Goal: Task Accomplishment & Management: Complete application form

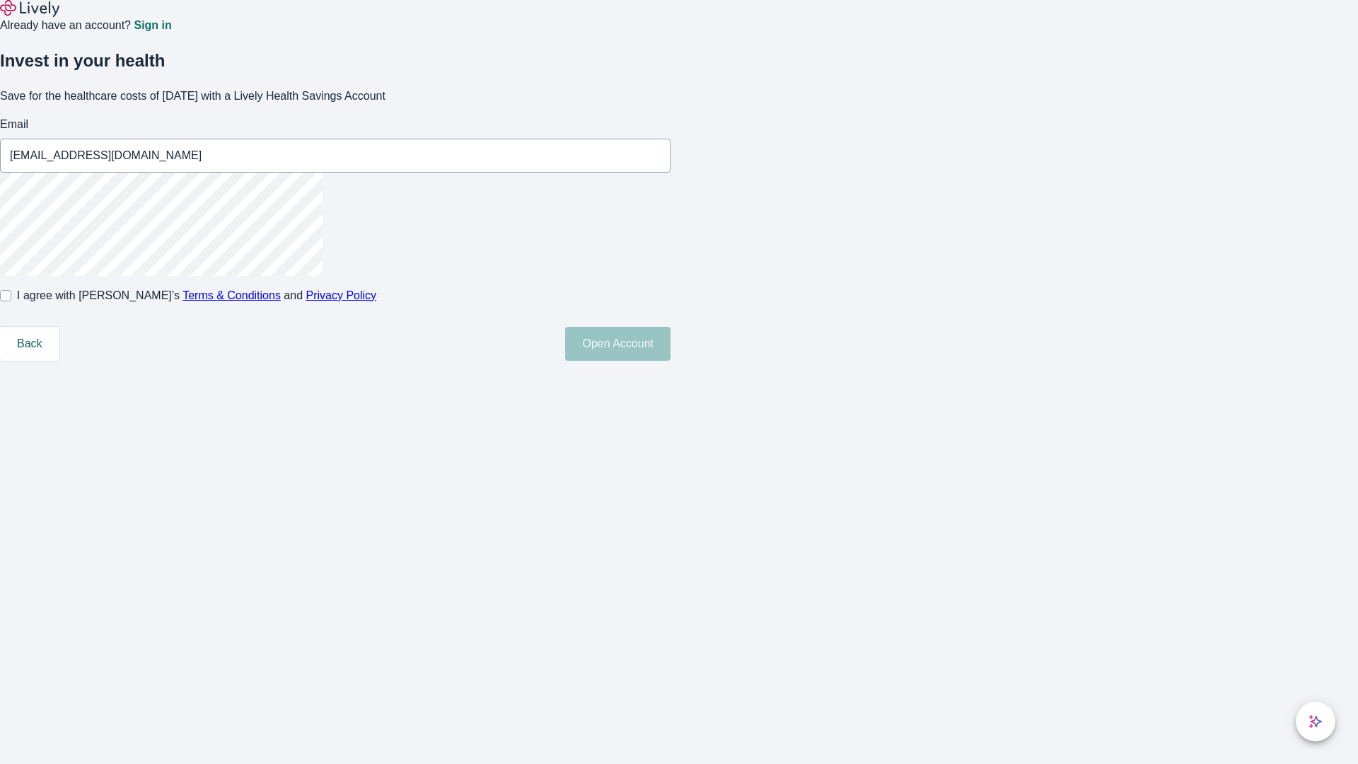
click at [11, 301] on input "I agree with Lively’s Terms & Conditions and Privacy Policy" at bounding box center [5, 295] width 11 height 11
checkbox input "true"
click at [671, 361] on button "Open Account" at bounding box center [617, 344] width 105 height 34
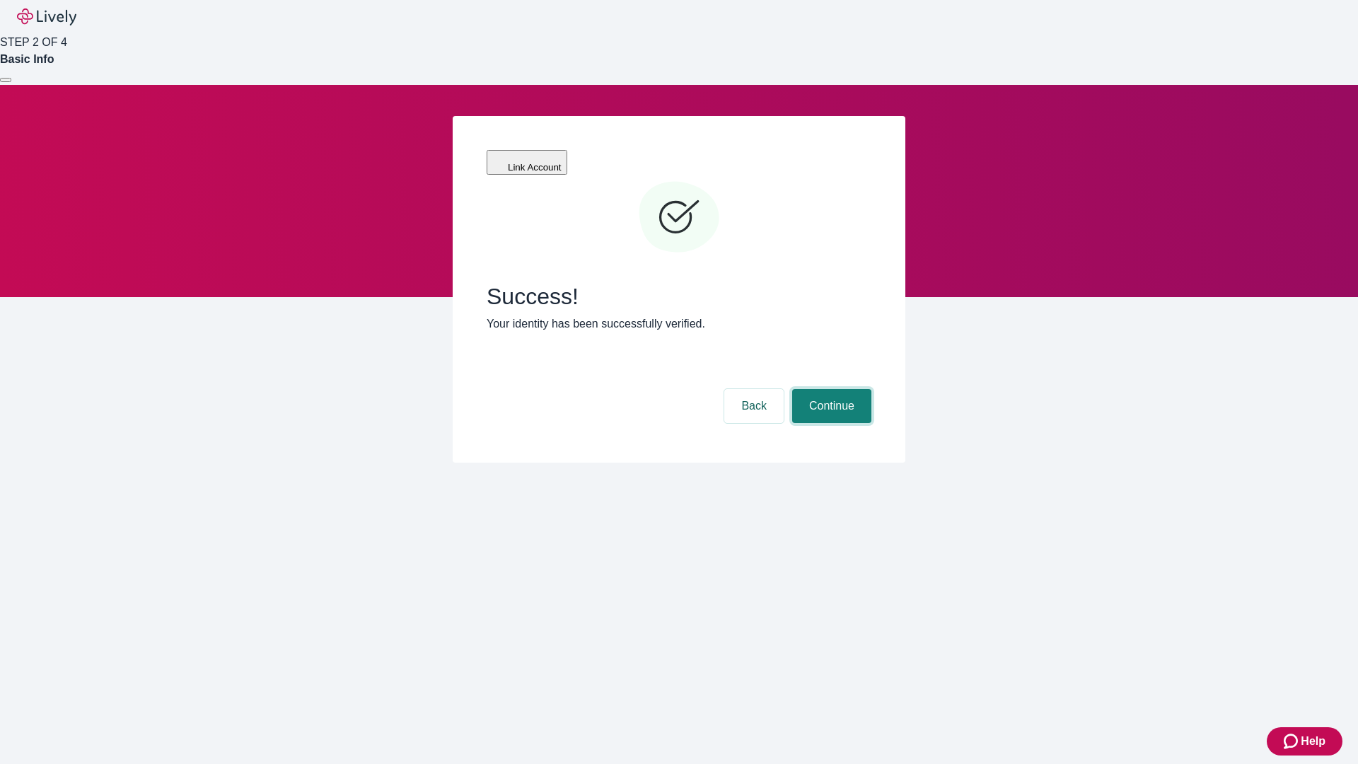
click at [830, 389] on button "Continue" at bounding box center [831, 406] width 79 height 34
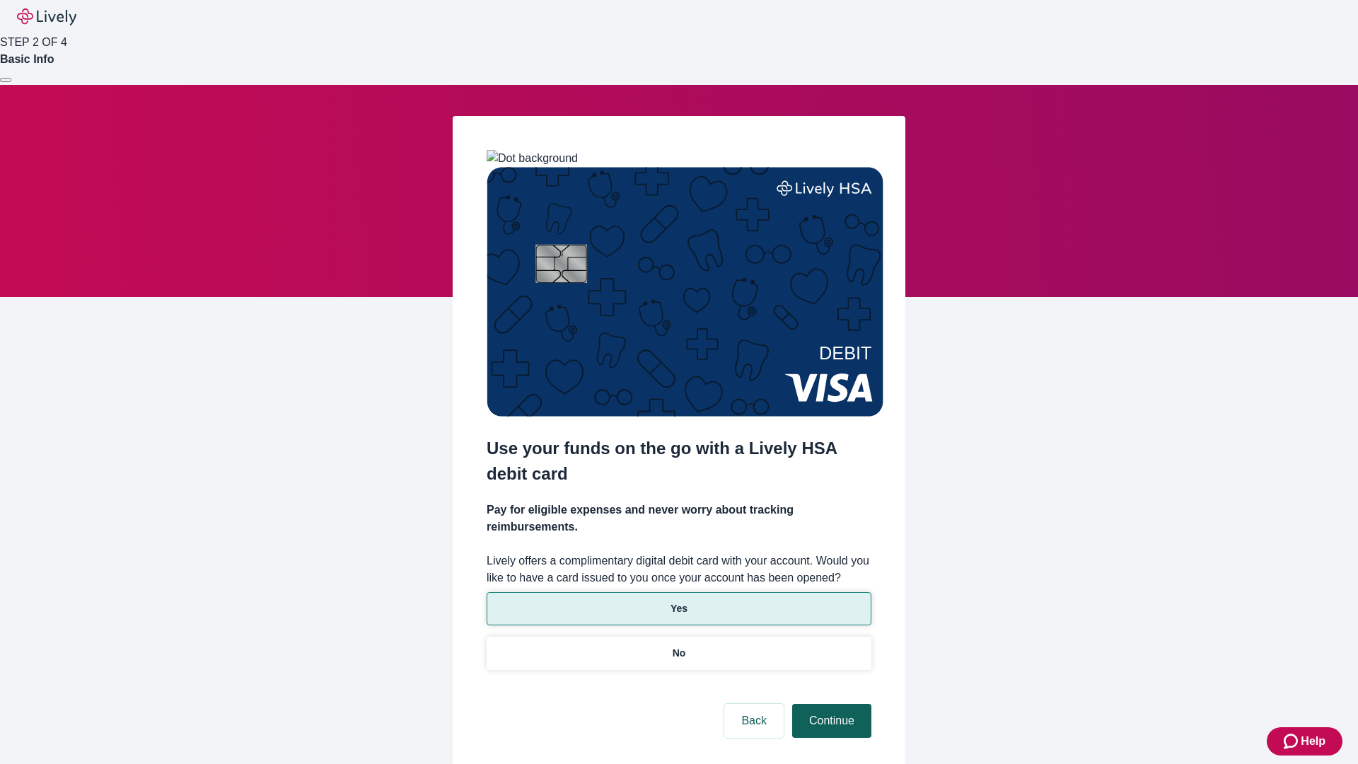
click at [678, 601] on p "Yes" at bounding box center [679, 608] width 17 height 15
click at [830, 704] on button "Continue" at bounding box center [831, 721] width 79 height 34
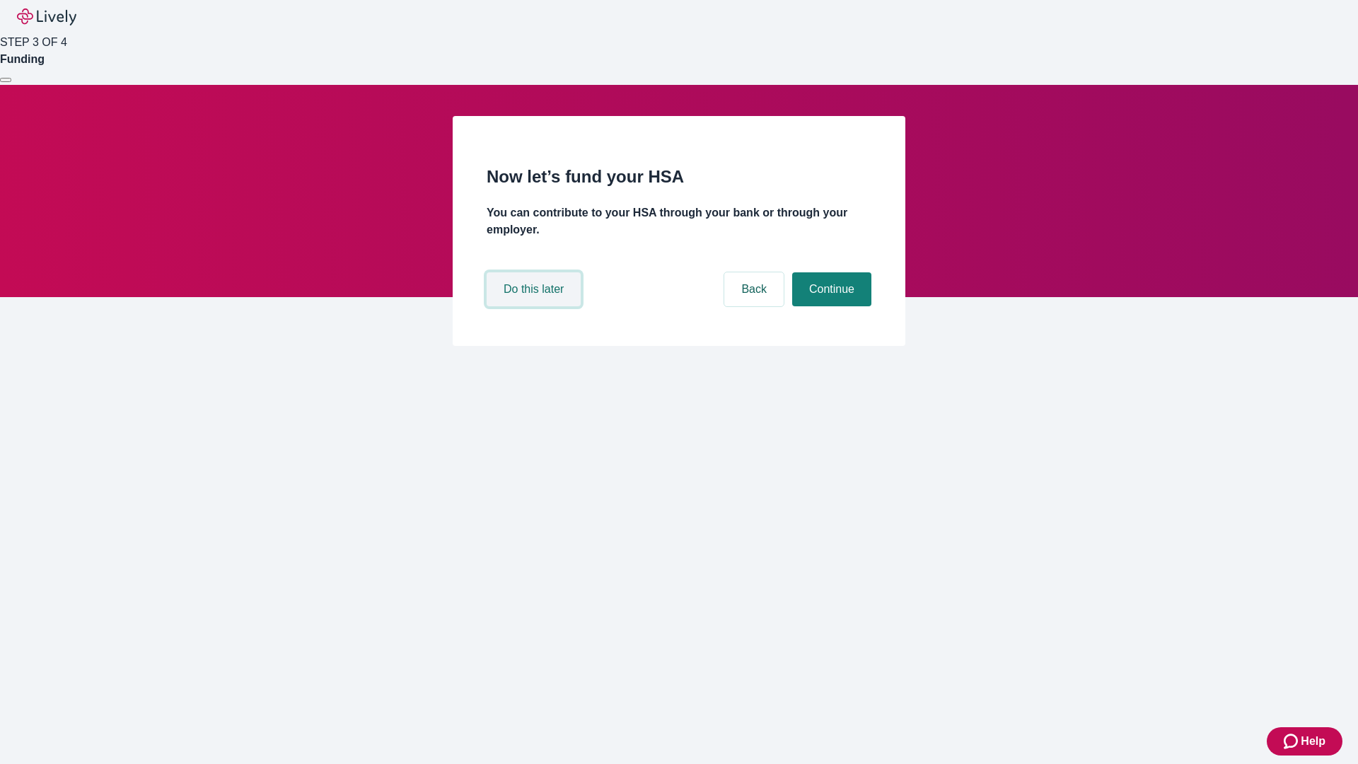
click at [535, 306] on button "Do this later" at bounding box center [534, 289] width 94 height 34
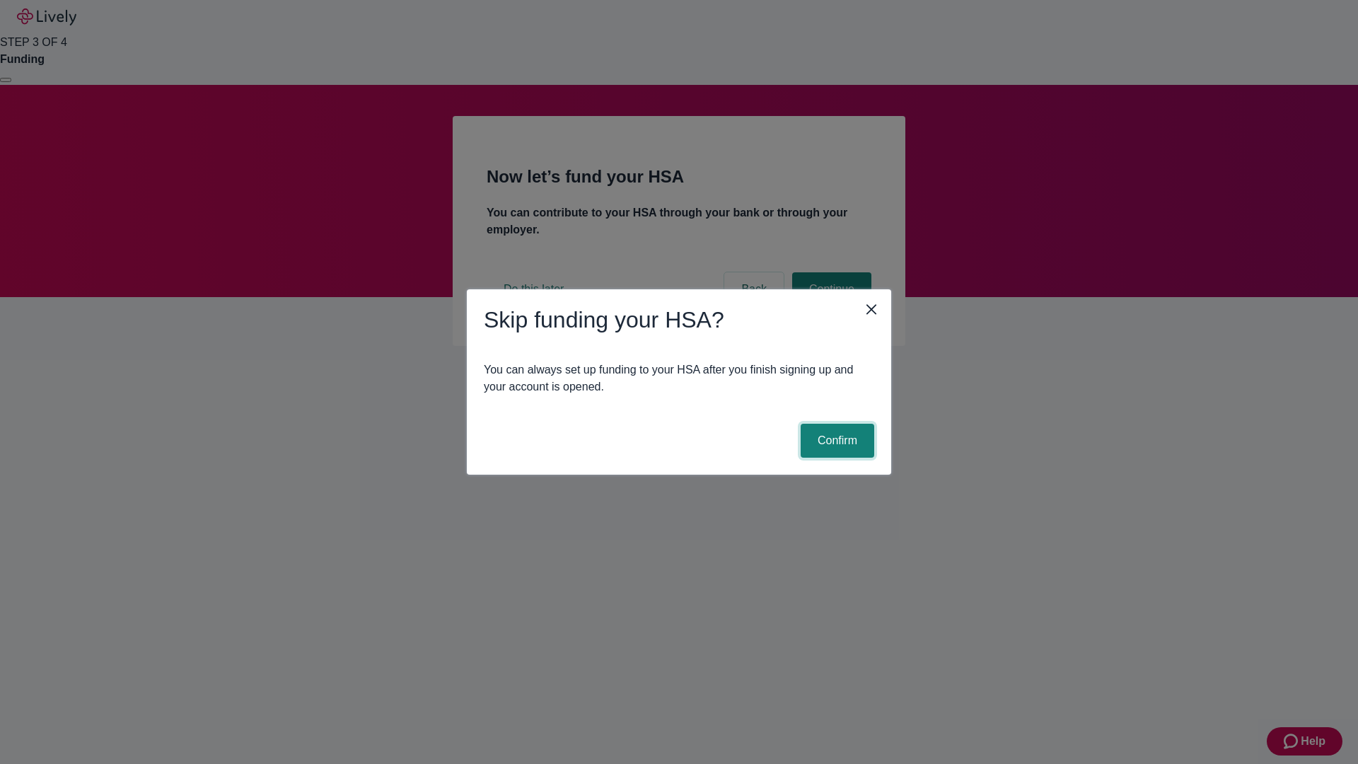
click at [835, 441] on button "Confirm" at bounding box center [838, 441] width 74 height 34
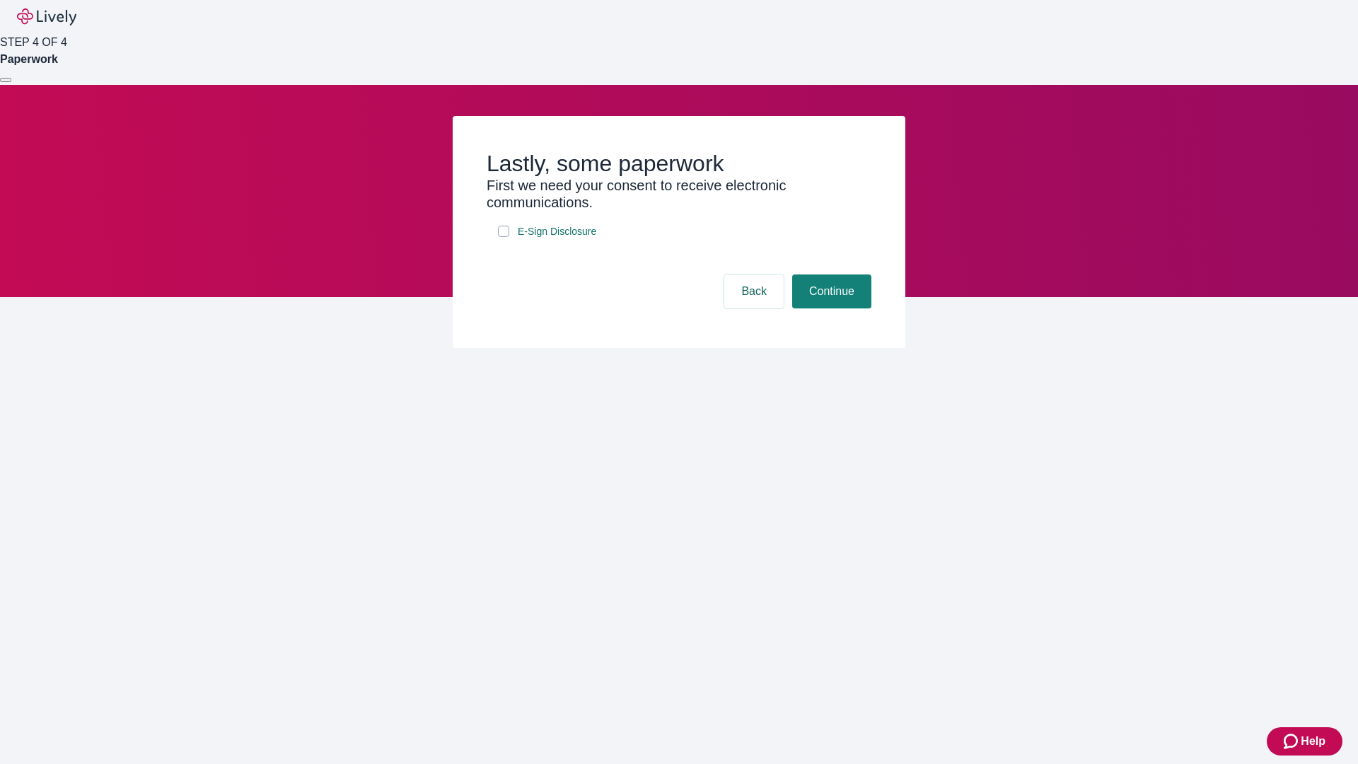
click at [504, 237] on input "E-Sign Disclosure" at bounding box center [503, 231] width 11 height 11
checkbox input "true"
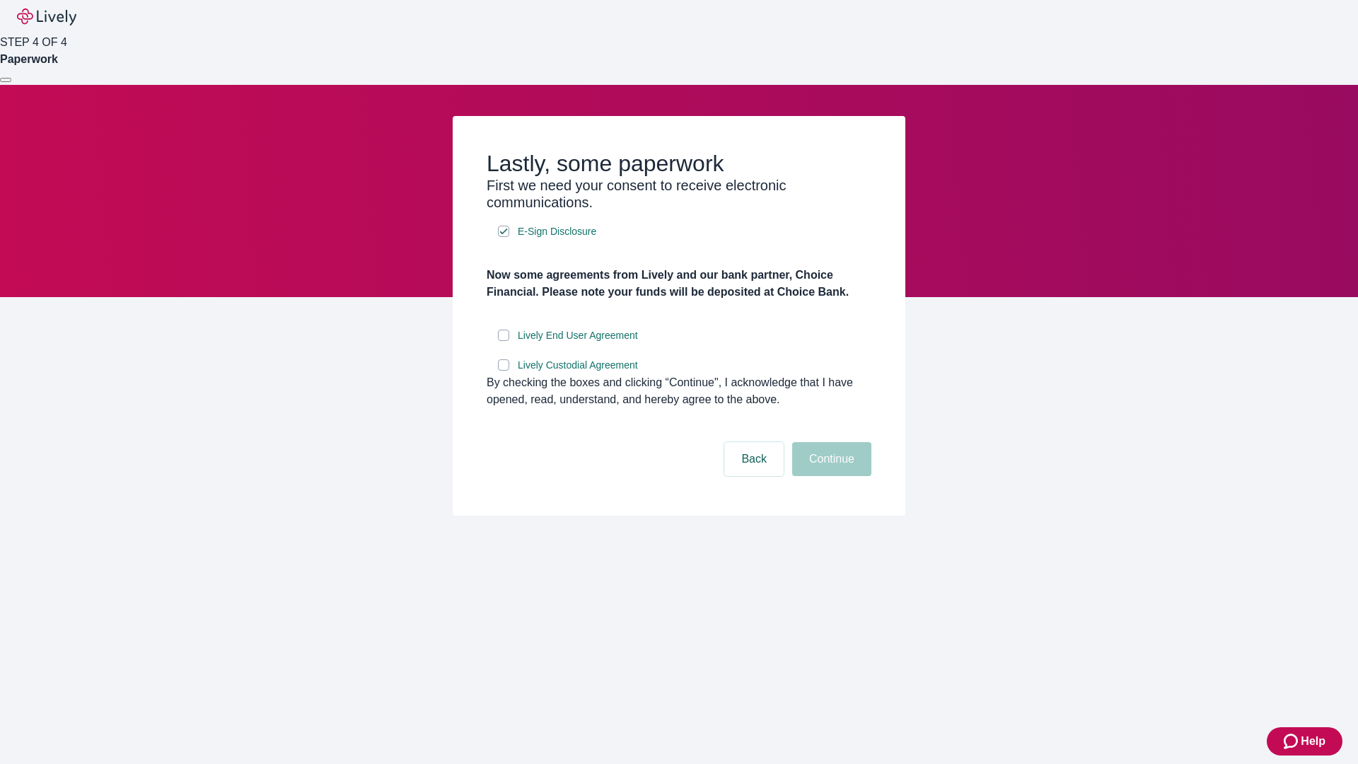
click at [504, 341] on input "Lively End User Agreement" at bounding box center [503, 335] width 11 height 11
checkbox input "true"
click at [504, 371] on input "Lively Custodial Agreement" at bounding box center [503, 364] width 11 height 11
checkbox input "true"
click at [830, 476] on button "Continue" at bounding box center [831, 459] width 79 height 34
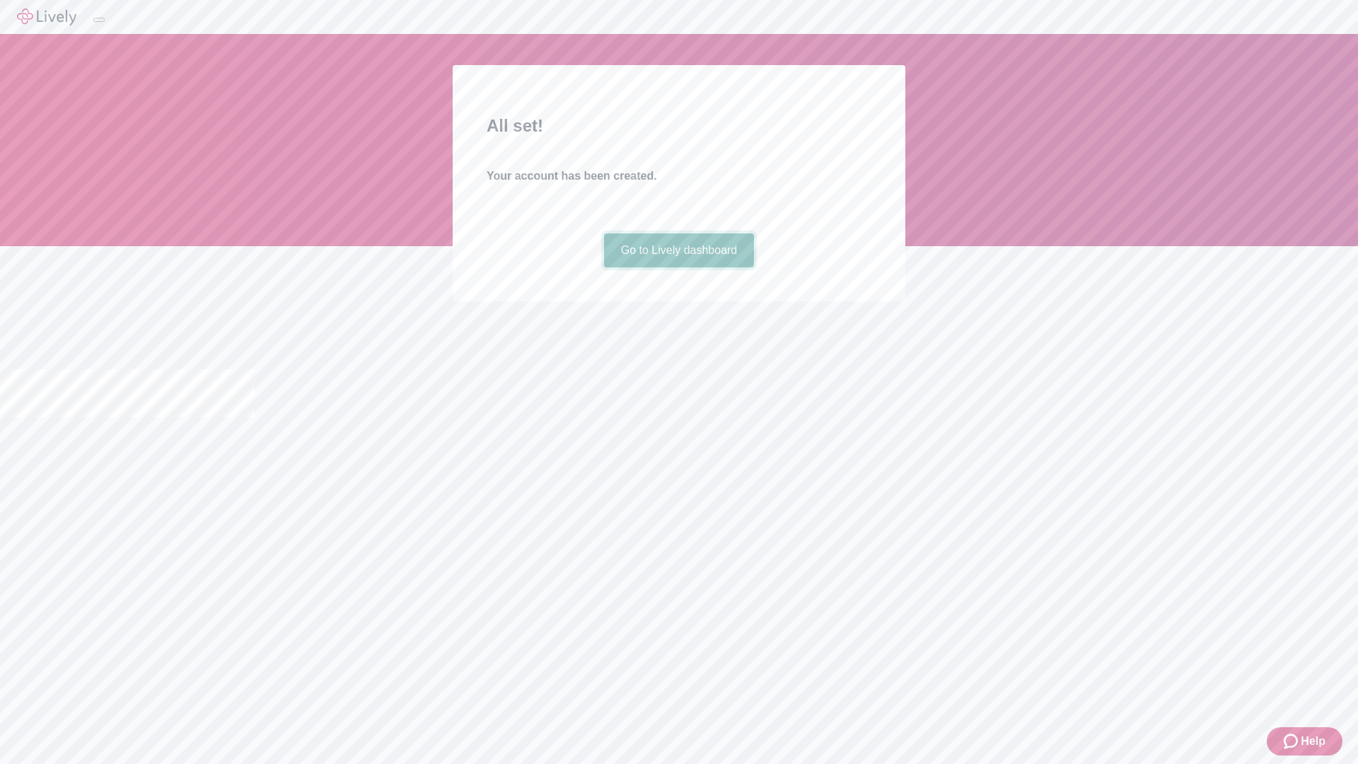
click at [678, 267] on link "Go to Lively dashboard" at bounding box center [679, 250] width 151 height 34
